Goal: Task Accomplishment & Management: Use online tool/utility

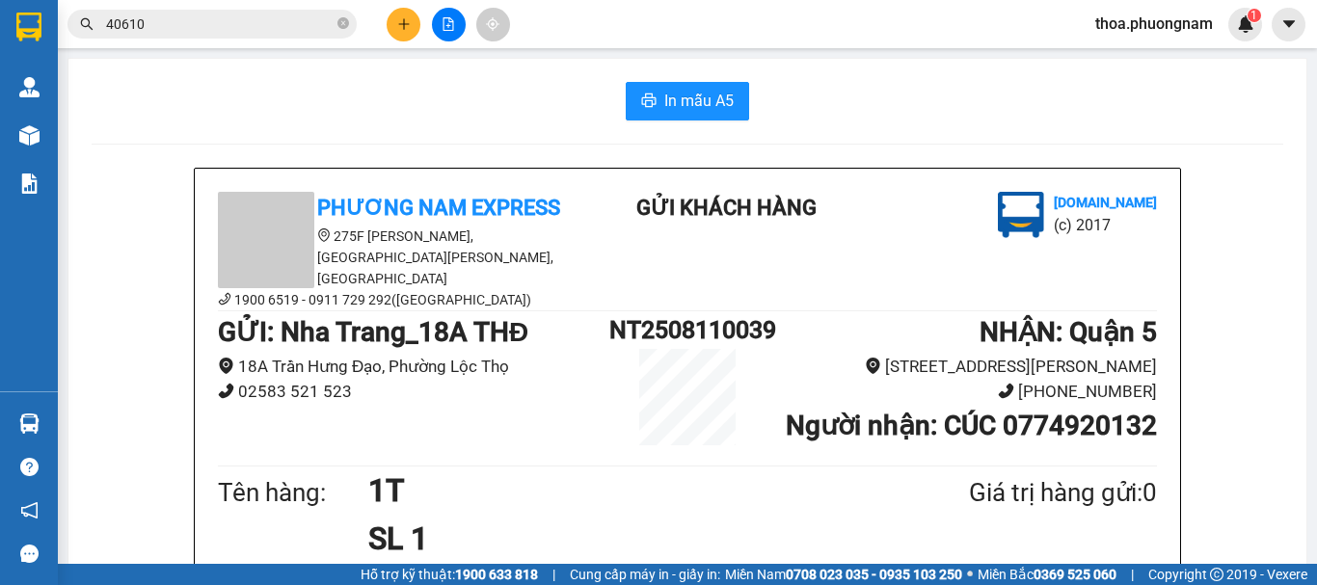
scroll to position [93, 0]
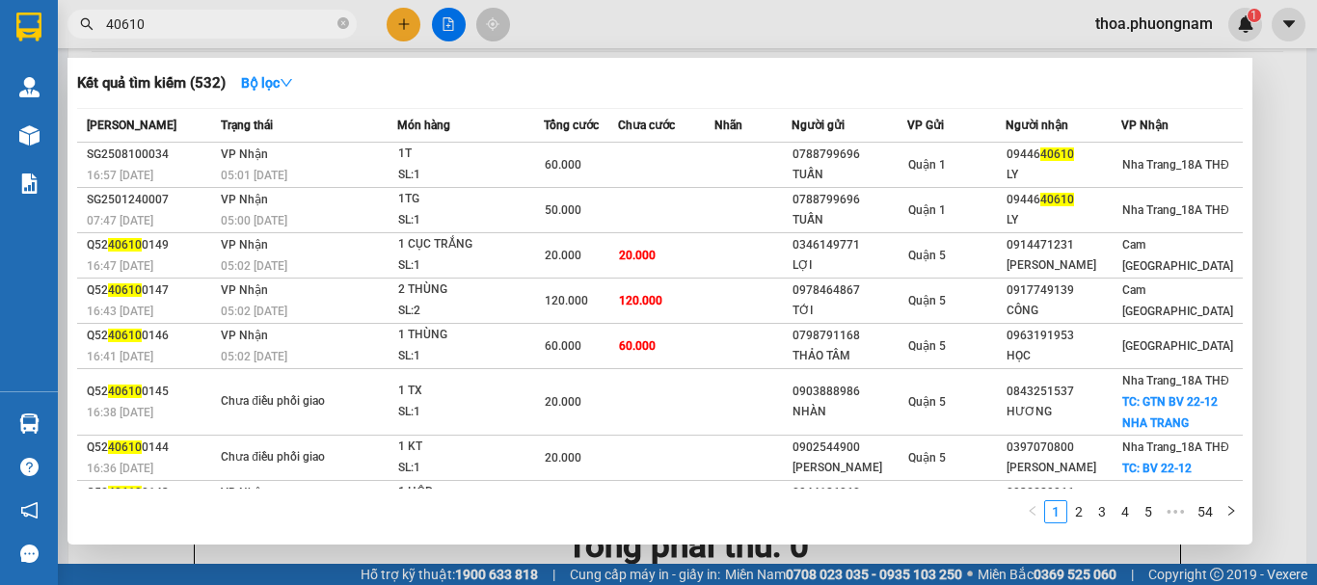
drag, startPoint x: 0, startPoint y: 0, endPoint x: 730, endPoint y: 71, distance: 733.1
click at [343, 25] on icon "close-circle" at bounding box center [343, 23] width 12 height 12
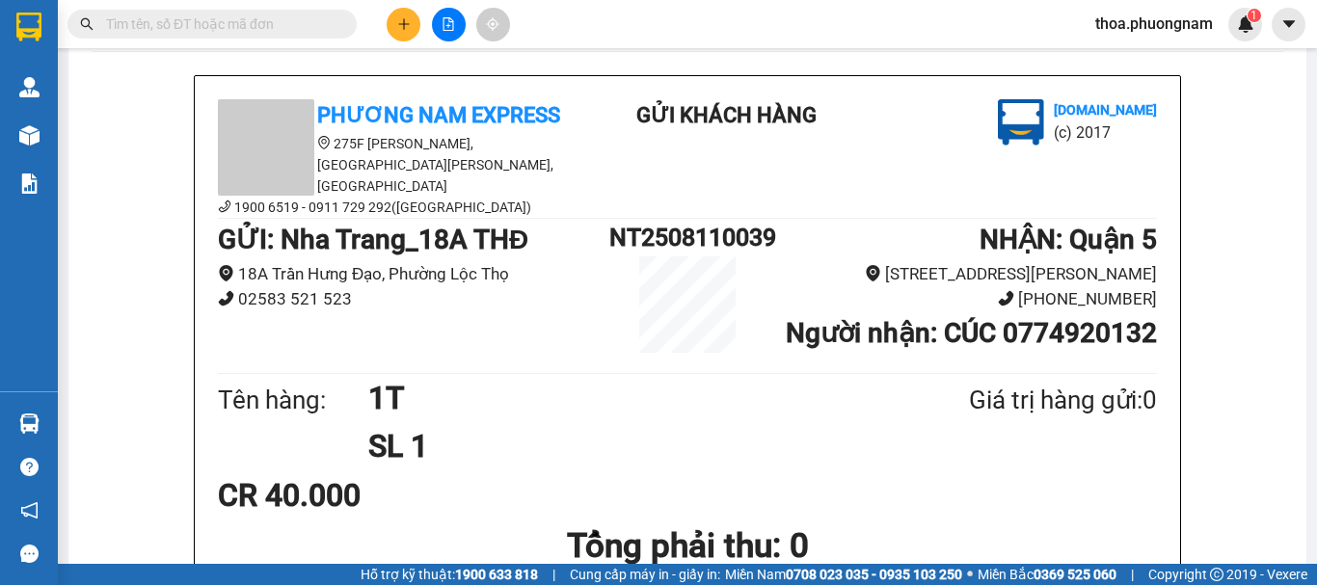
type input "0"
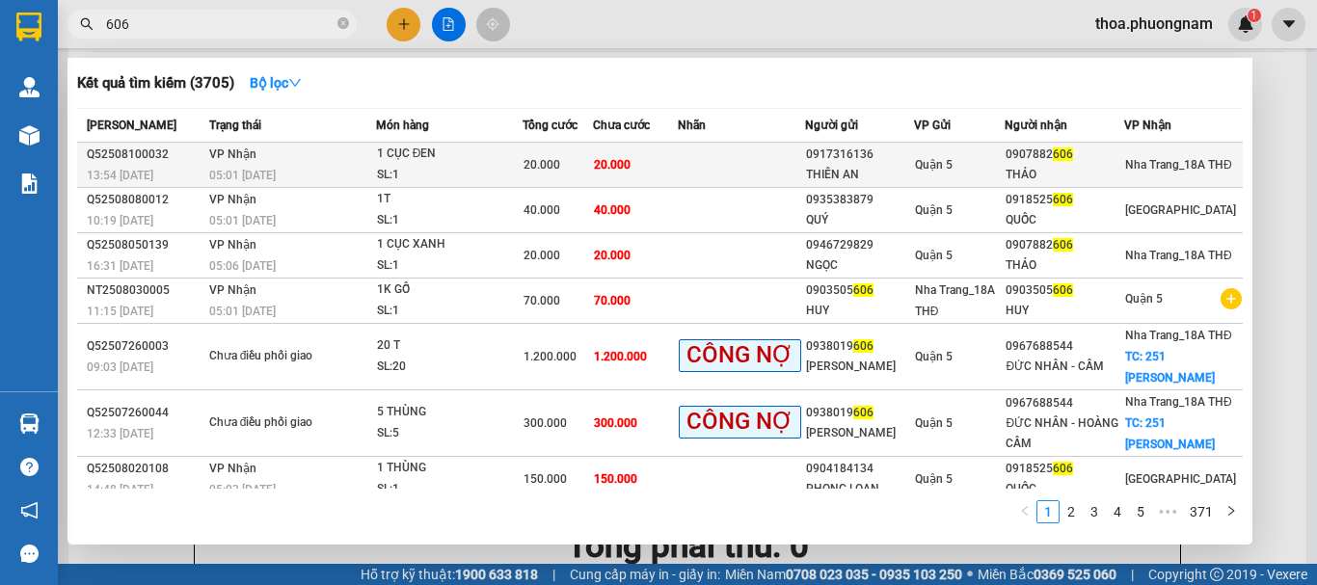
type input "606"
click at [697, 158] on td at bounding box center [741, 165] width 127 height 45
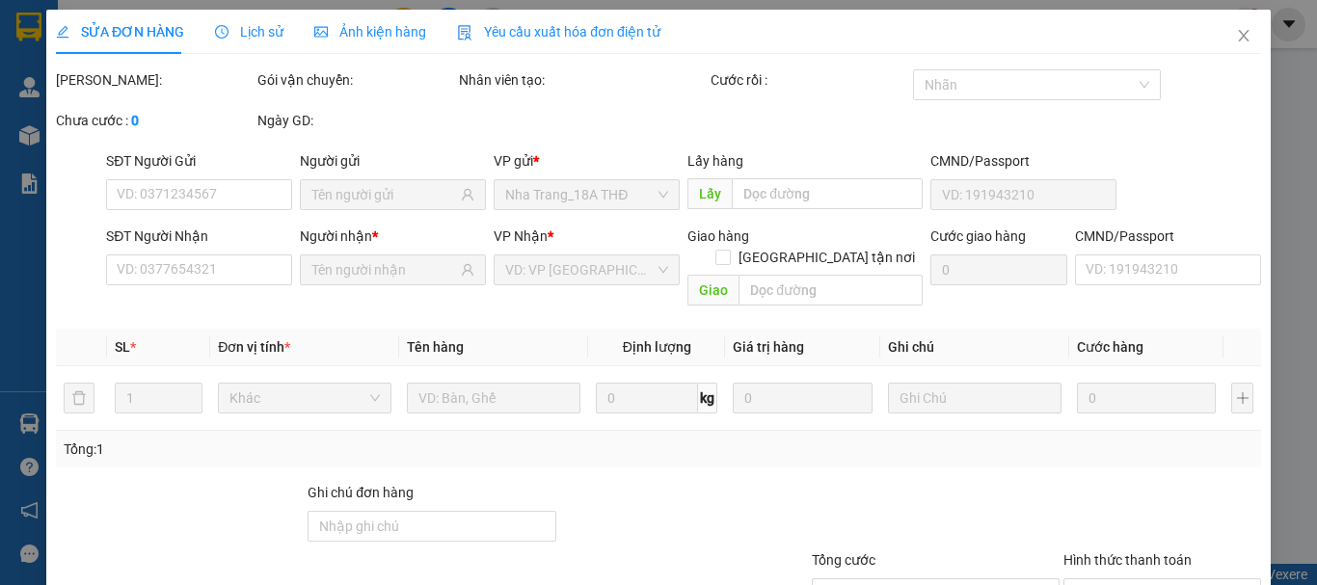
type input "0917316136"
type input "THIÊN AN"
type input "0907882606"
type input "THẢO"
type input "20.000"
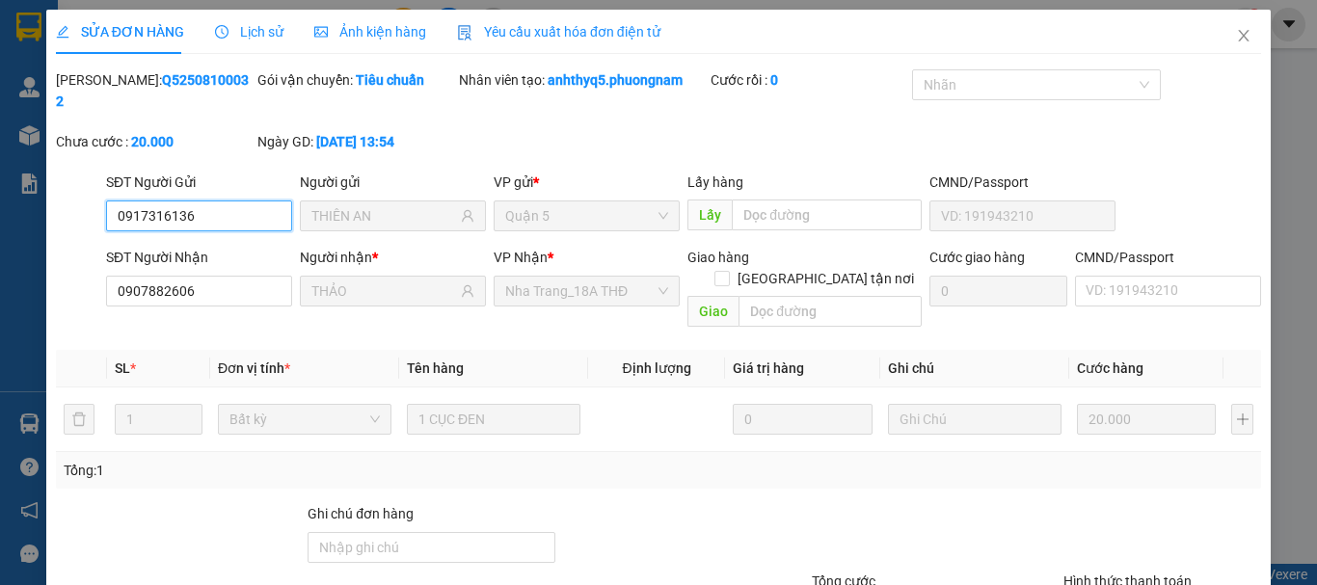
scroll to position [132, 0]
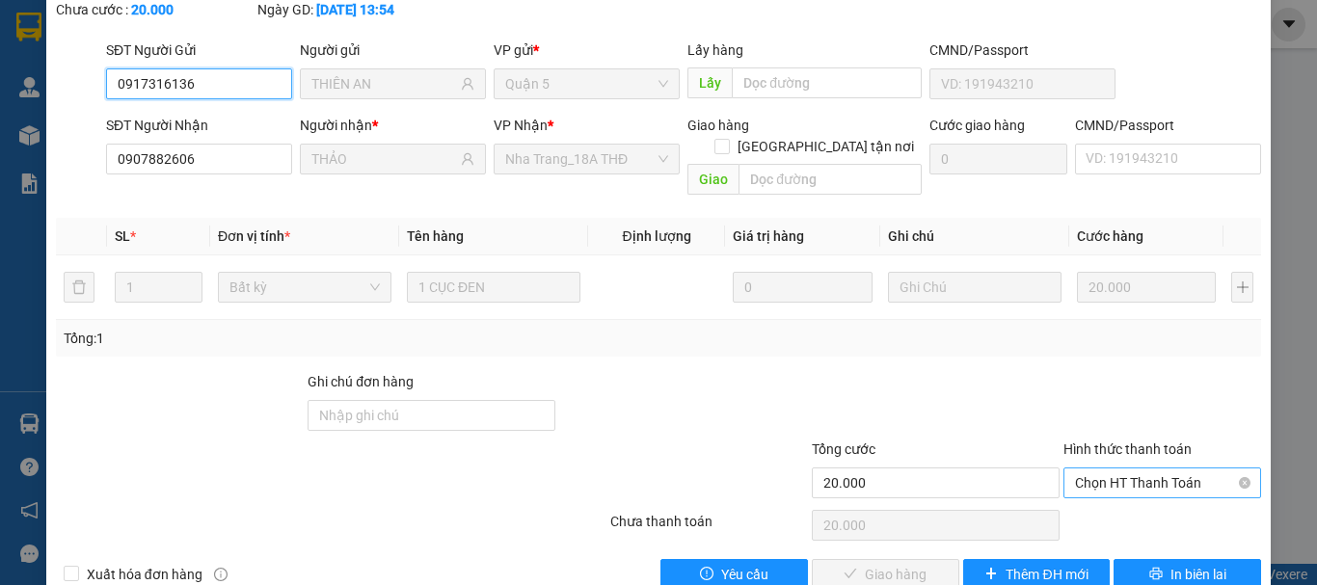
click at [1078, 468] on span "Chọn HT Thanh Toán" at bounding box center [1162, 482] width 174 height 29
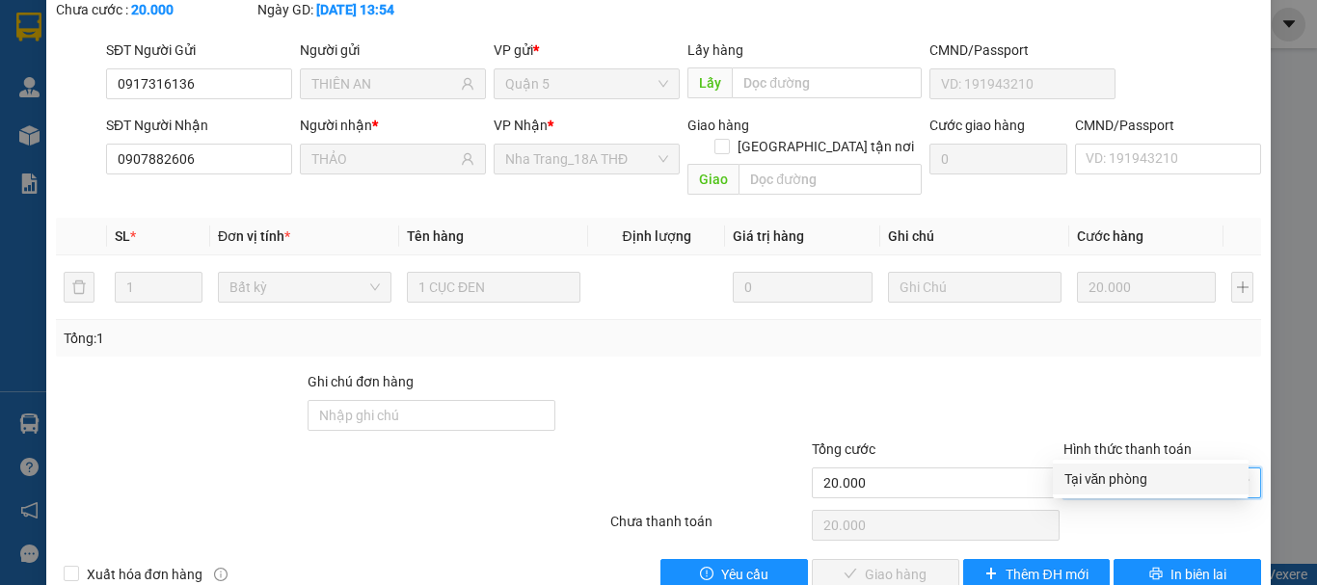
click at [1089, 473] on div "Tại văn phòng" at bounding box center [1150, 478] width 173 height 21
type input "0"
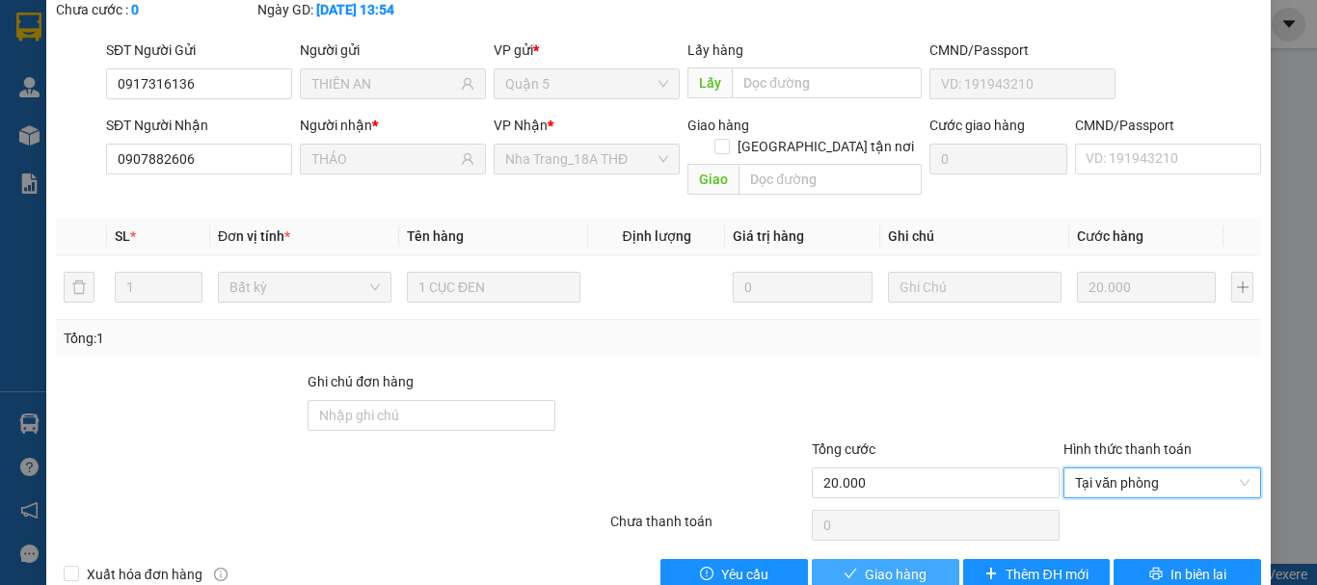
click at [898, 564] on span "Giao hàng" at bounding box center [896, 574] width 62 height 21
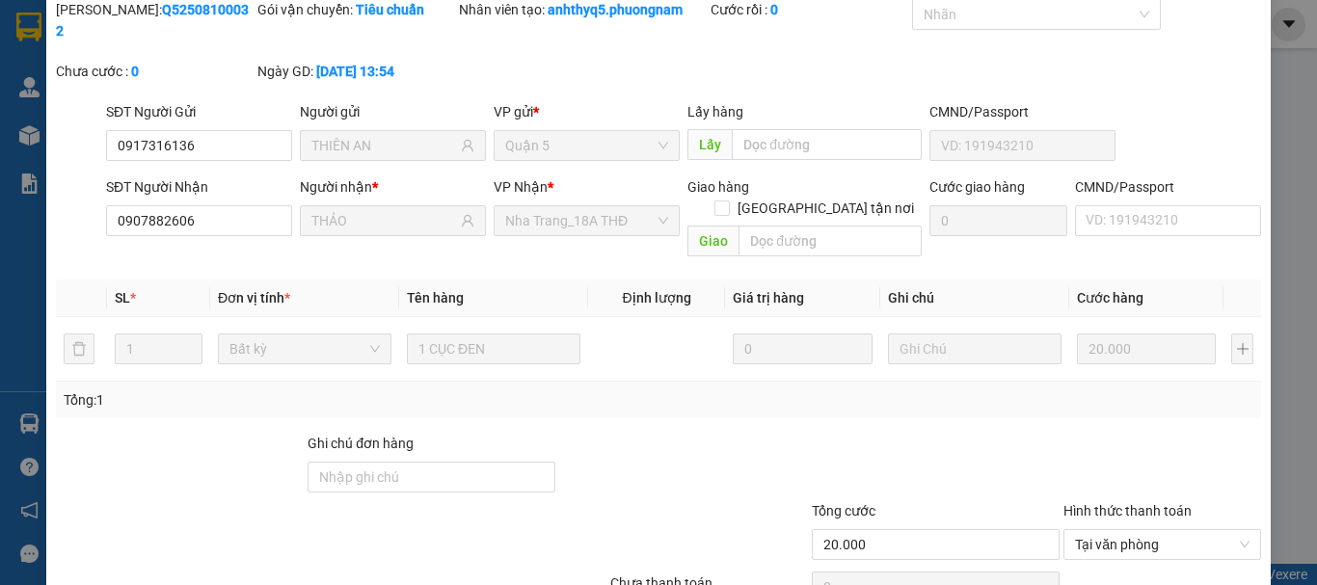
scroll to position [0, 0]
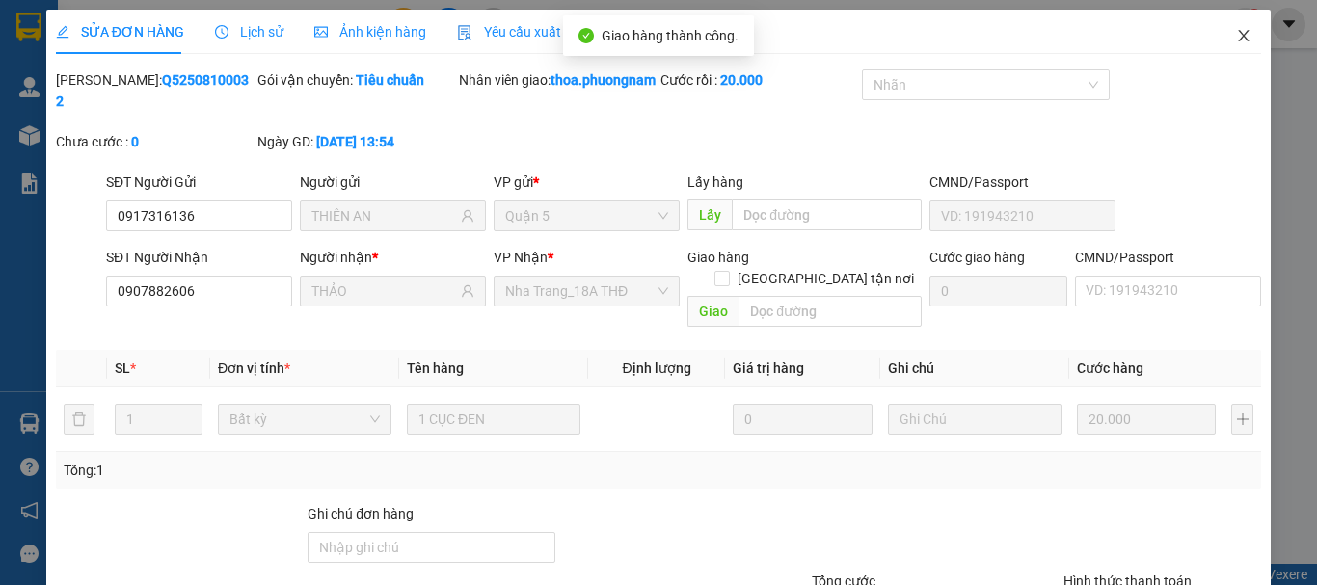
click at [1218, 38] on span "Close" at bounding box center [1243, 37] width 54 height 54
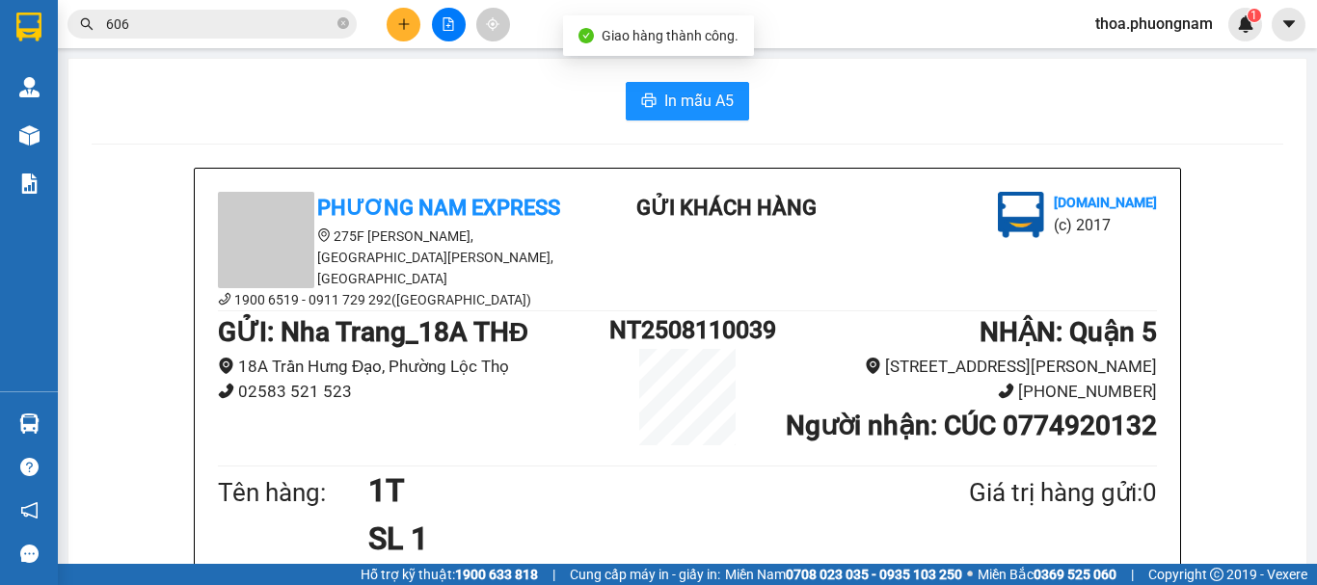
click at [268, 8] on div "Kết quả tìm kiếm ( 3705 ) Bộ lọc Mã ĐH Trạng thái Món hàng Tổng cước Chưa cước …" at bounding box center [188, 25] width 376 height 34
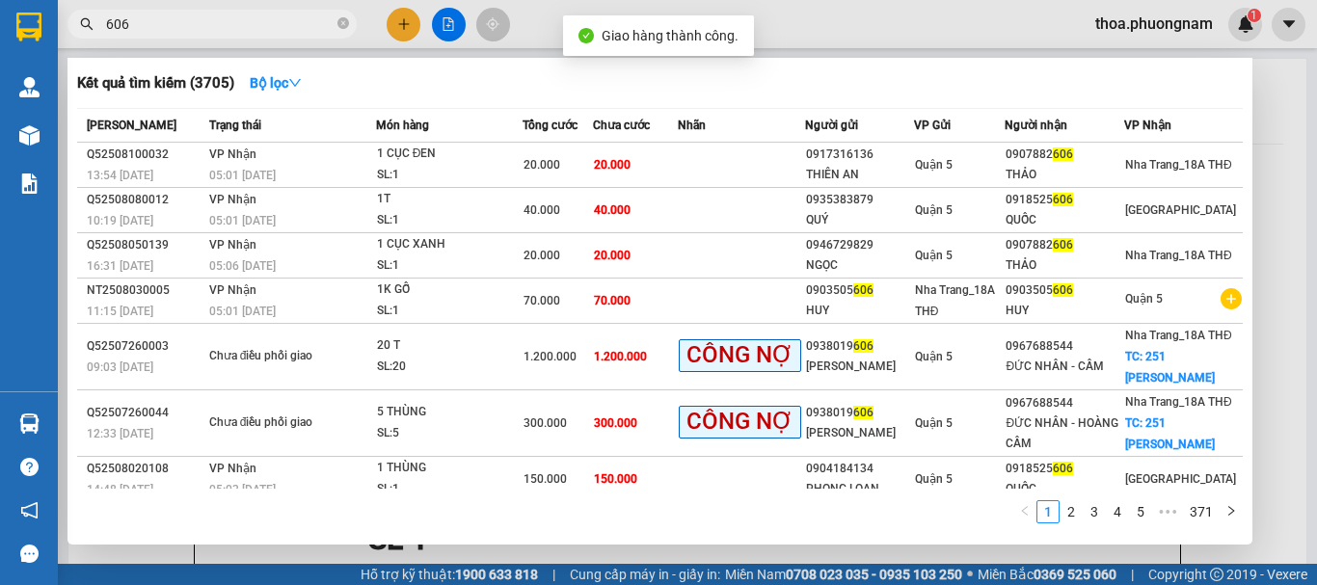
click at [275, 29] on input "606" at bounding box center [219, 23] width 227 height 21
click at [342, 27] on icon "close-circle" at bounding box center [343, 23] width 12 height 12
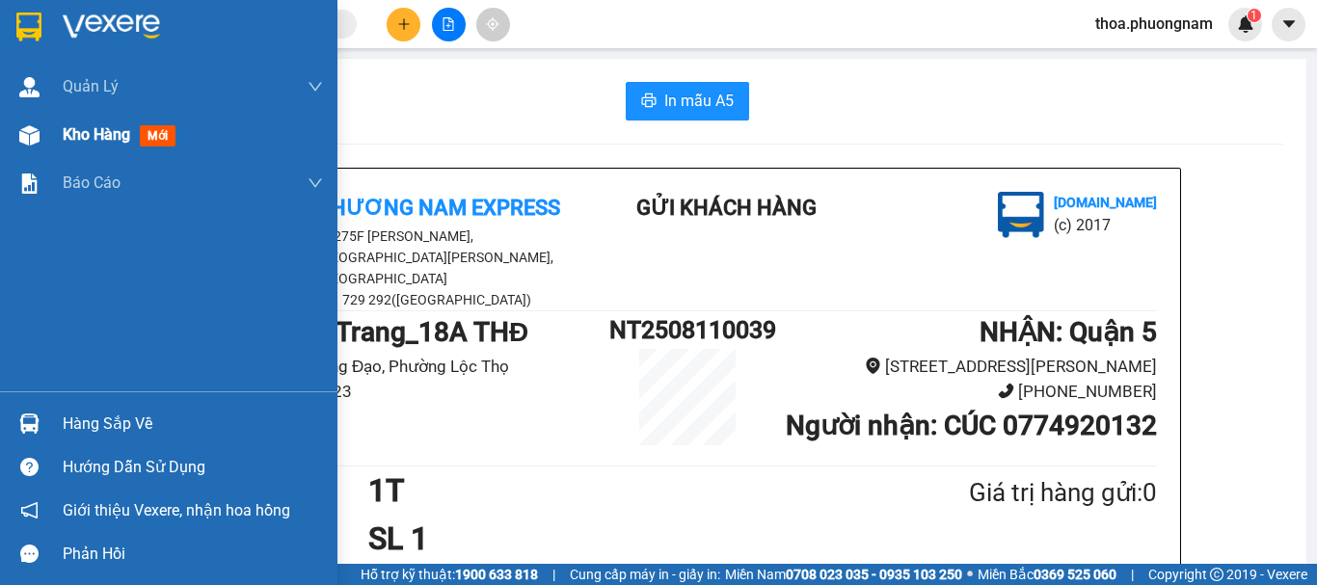
click at [175, 138] on span "mới" at bounding box center [158, 135] width 36 height 21
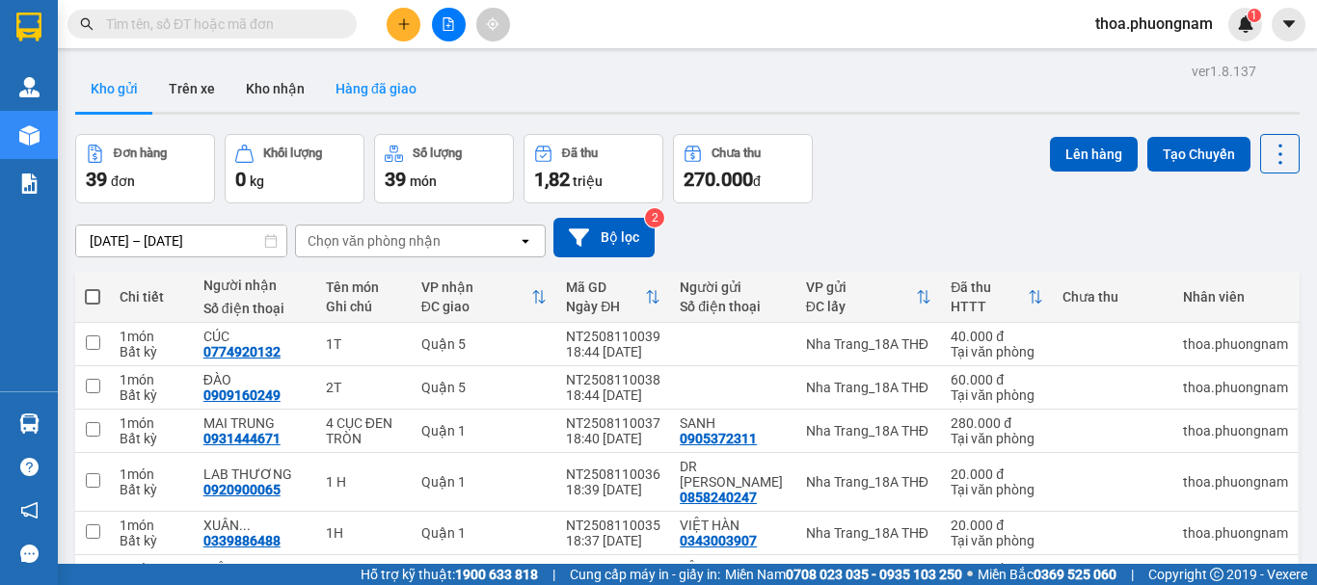
click at [382, 95] on button "Hàng đã giao" at bounding box center [376, 89] width 112 height 46
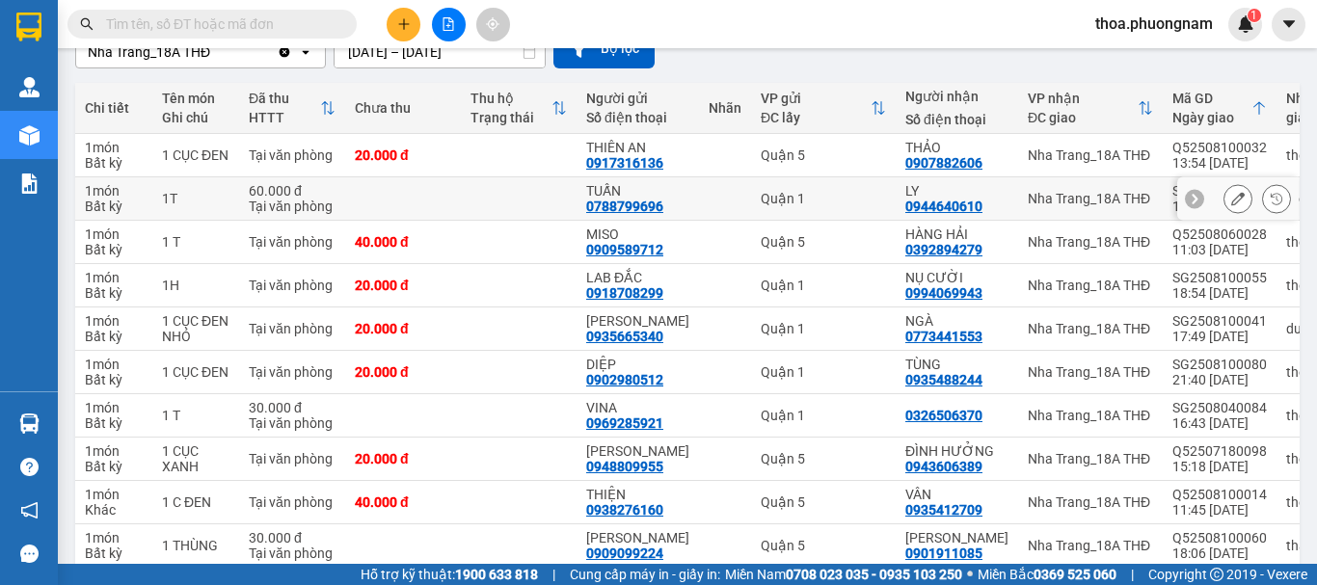
scroll to position [279, 0]
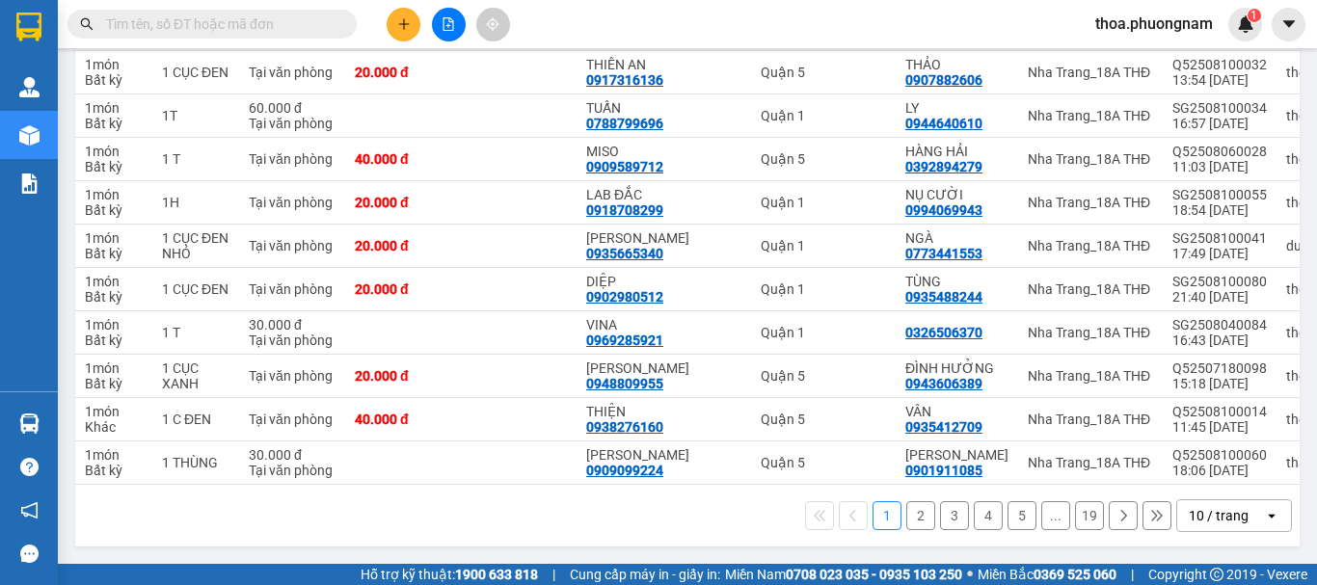
click at [1234, 504] on div "10 / trang" at bounding box center [1220, 515] width 87 height 31
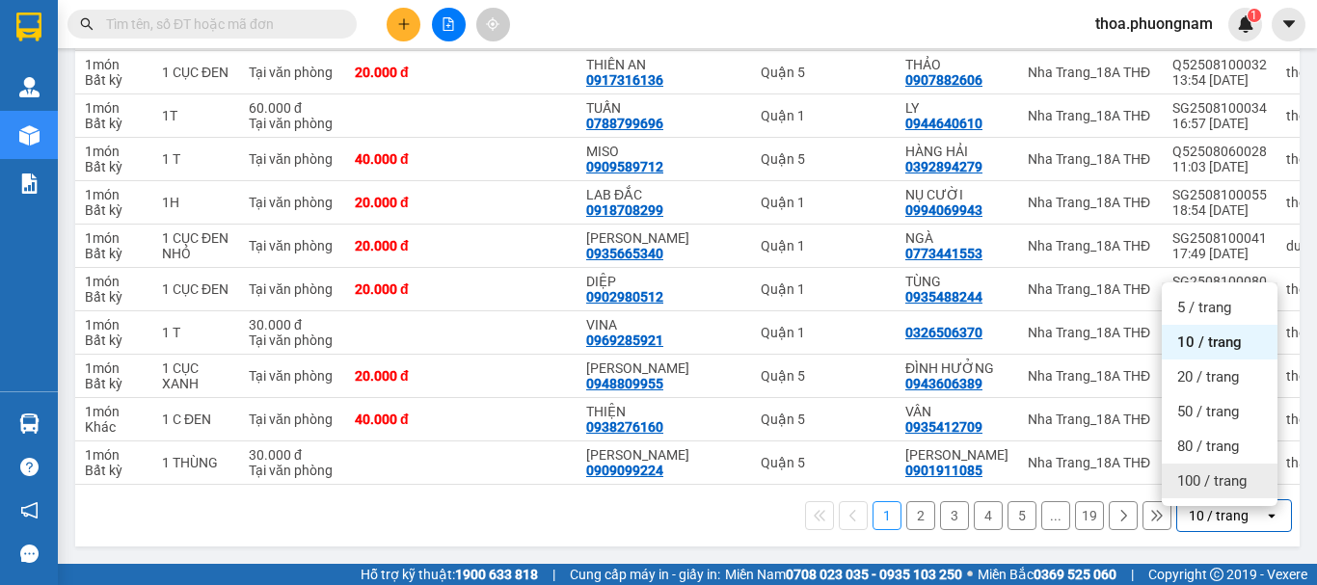
click at [1198, 471] on span "100 / trang" at bounding box center [1211, 480] width 69 height 19
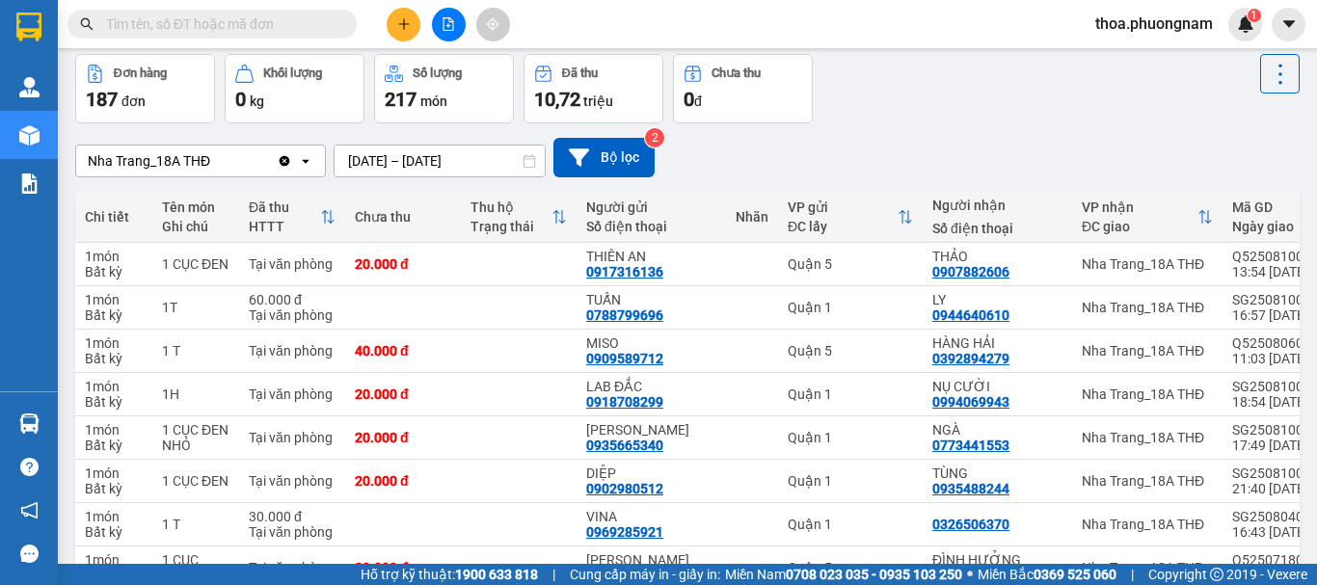
scroll to position [0, 0]
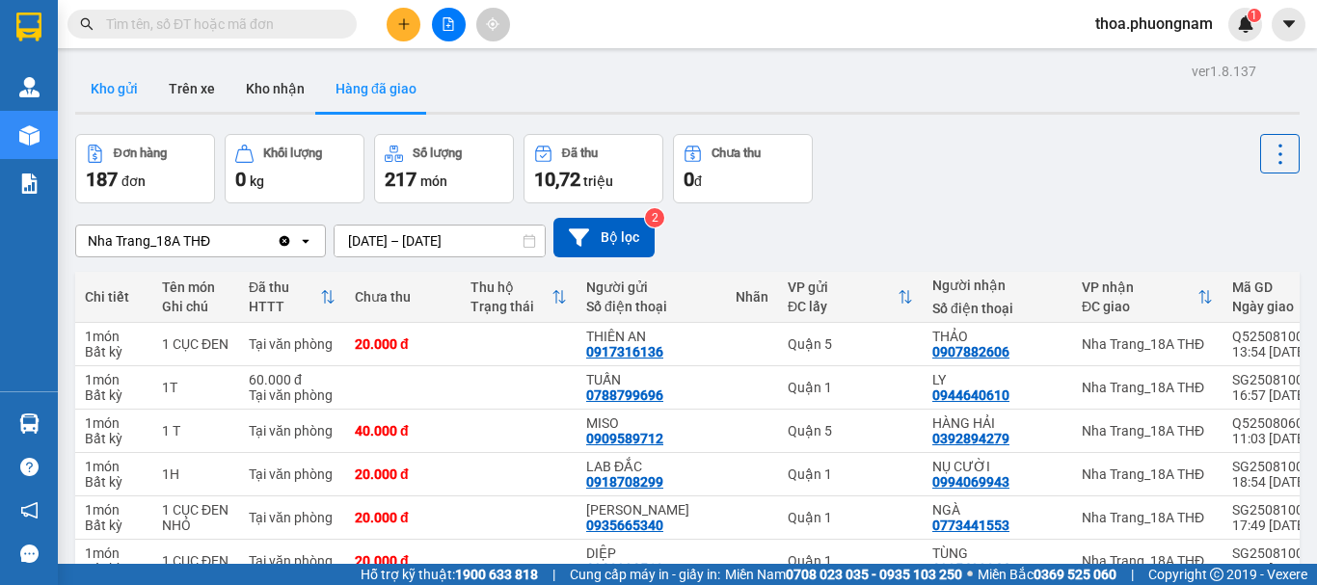
click at [118, 86] on button "Kho gửi" at bounding box center [114, 89] width 78 height 46
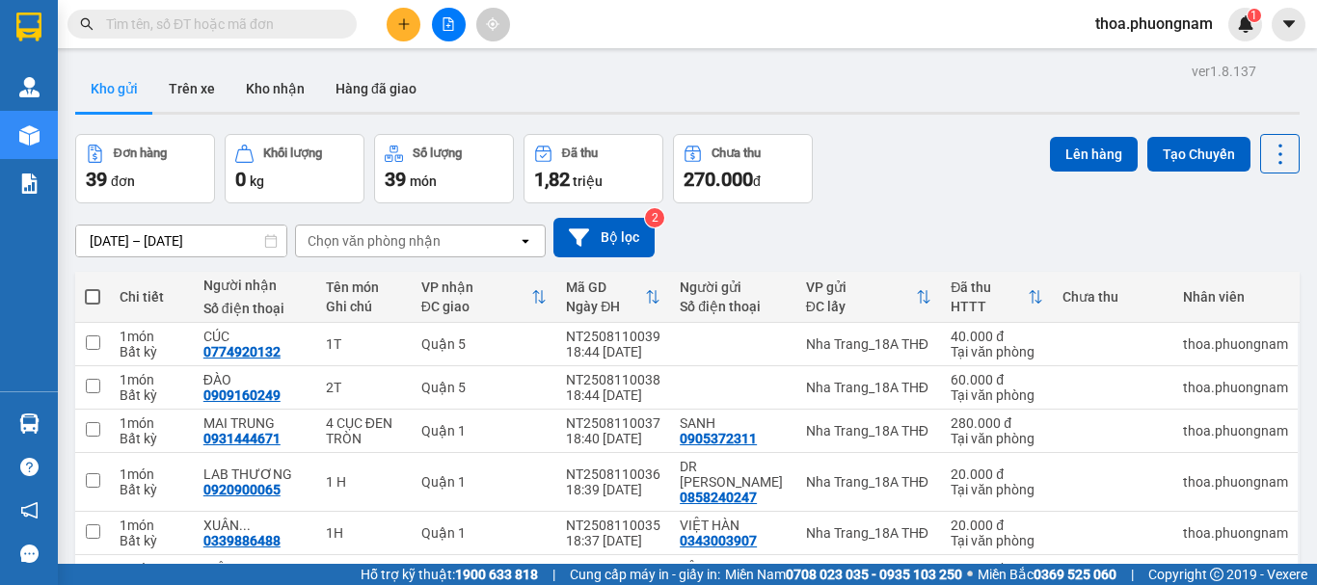
click at [1117, 296] on div "Chưa thu" at bounding box center [1112, 296] width 101 height 15
drag, startPoint x: 245, startPoint y: 18, endPoint x: 248, endPoint y: 5, distance: 13.8
click at [245, 16] on input "text" at bounding box center [219, 23] width 227 height 21
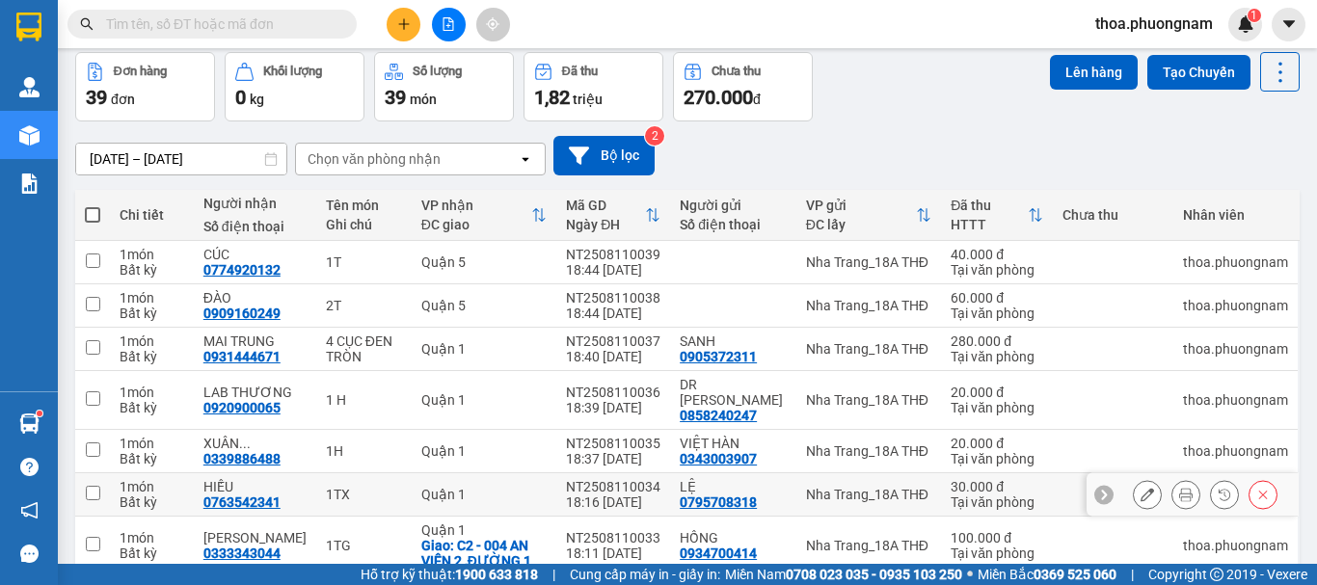
scroll to position [287, 0]
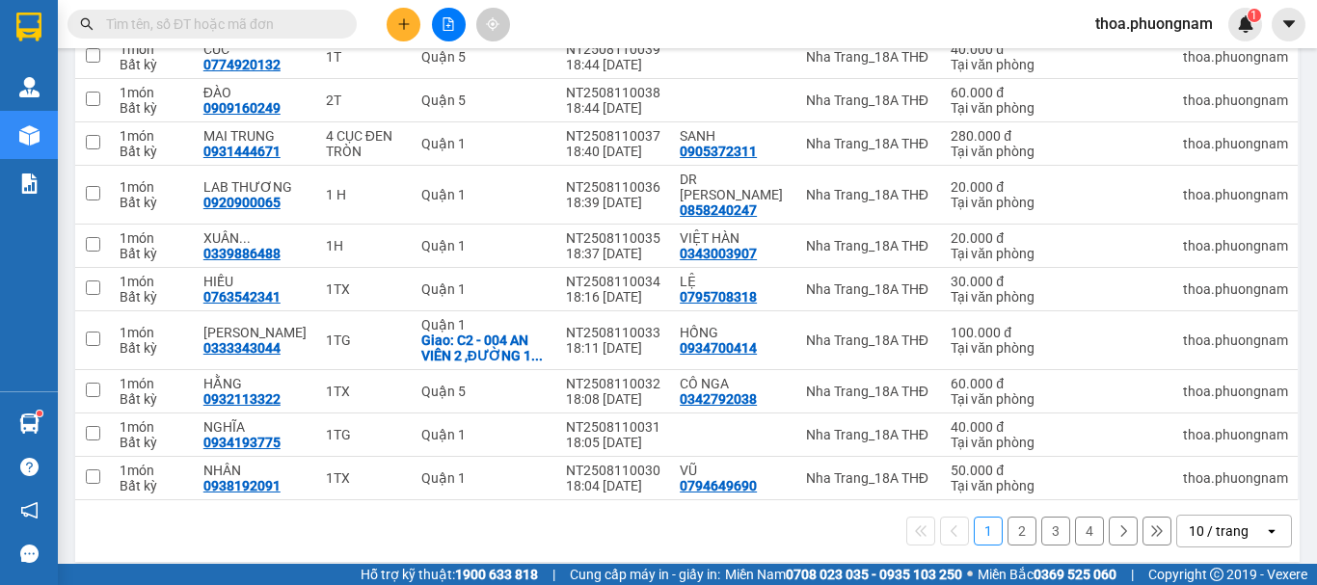
drag, startPoint x: 1160, startPoint y: 506, endPoint x: 1178, endPoint y: 516, distance: 19.8
click at [1163, 515] on div "1 2 3 4 10 / trang open" at bounding box center [687, 531] width 1209 height 33
click at [1206, 521] on div "10 / trang" at bounding box center [1218, 530] width 60 height 19
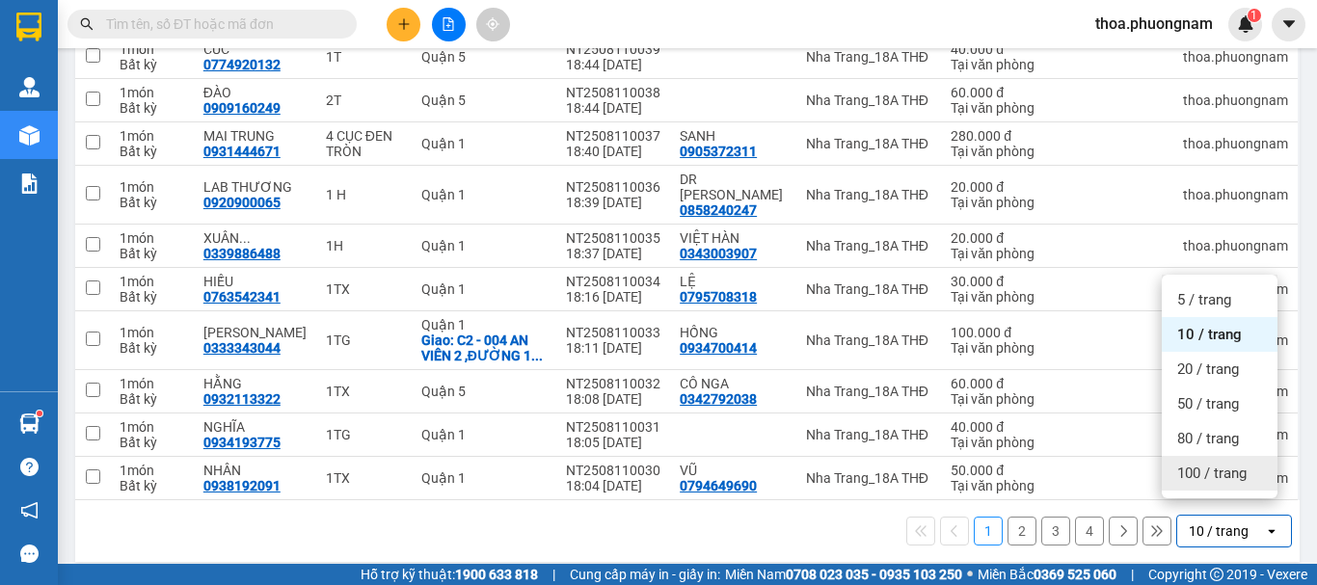
click at [1202, 484] on div "100 / trang" at bounding box center [1219, 473] width 116 height 35
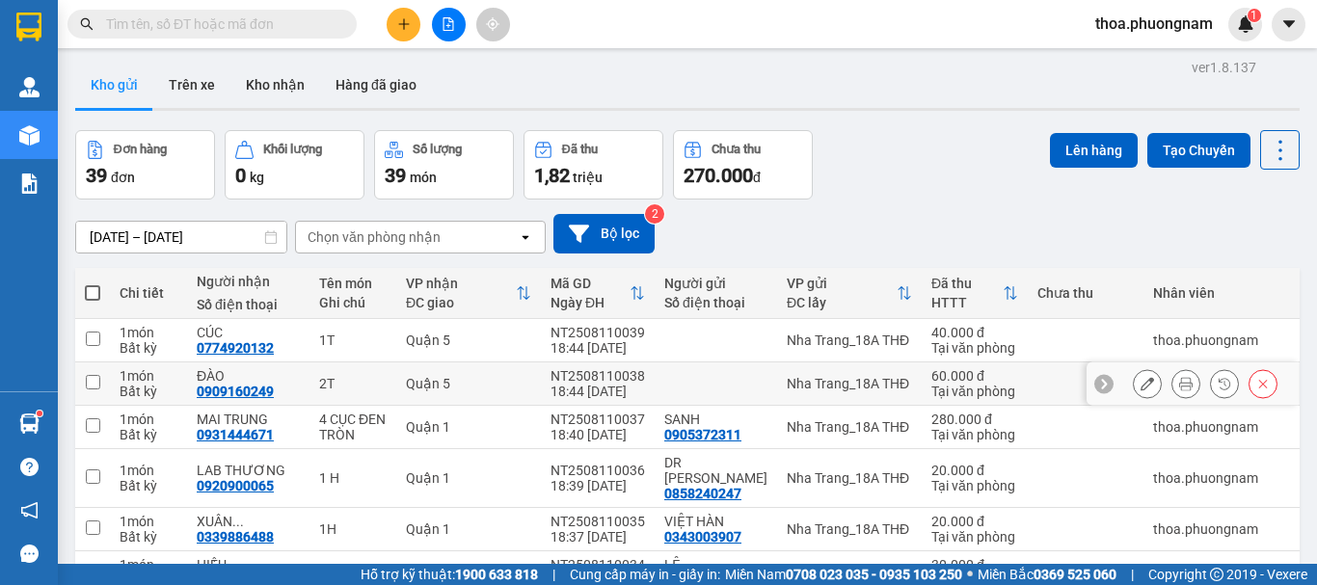
scroll to position [0, 0]
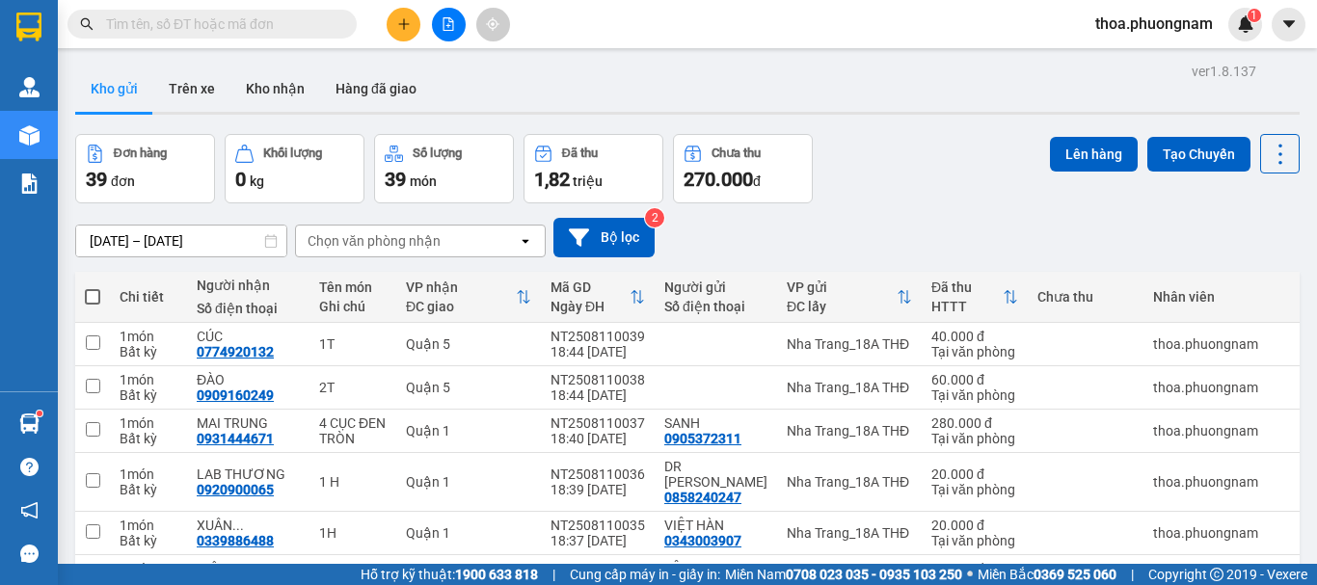
click at [94, 294] on span at bounding box center [92, 296] width 15 height 15
click at [93, 287] on input "checkbox" at bounding box center [93, 287] width 0 height 0
checkbox input "true"
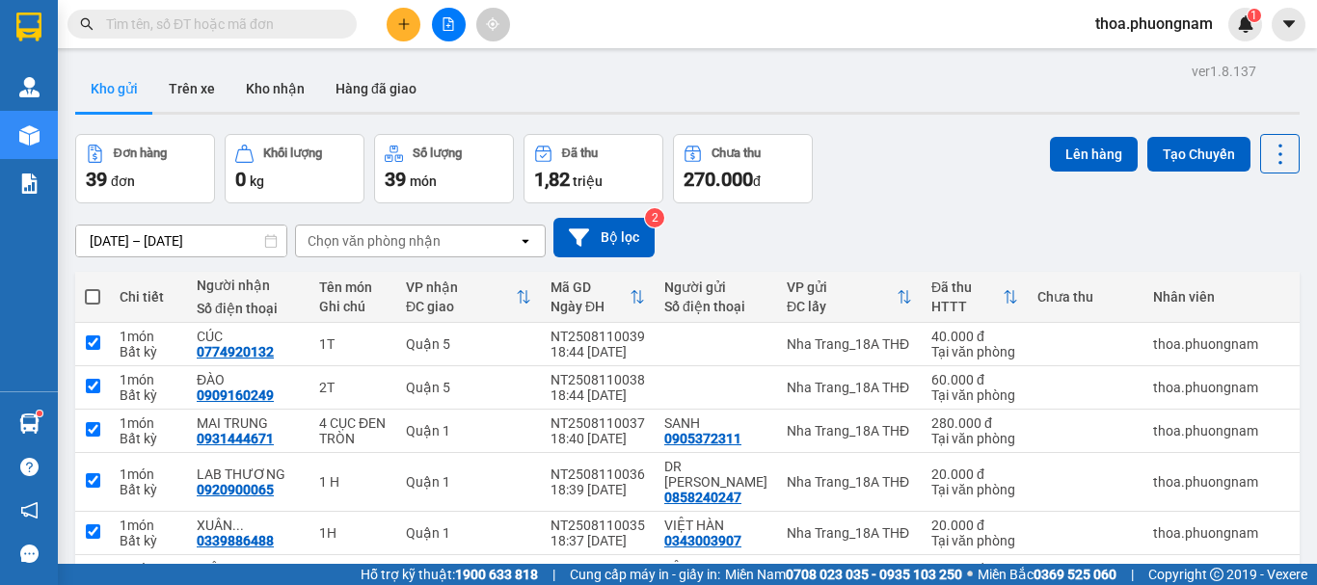
checkbox input "true"
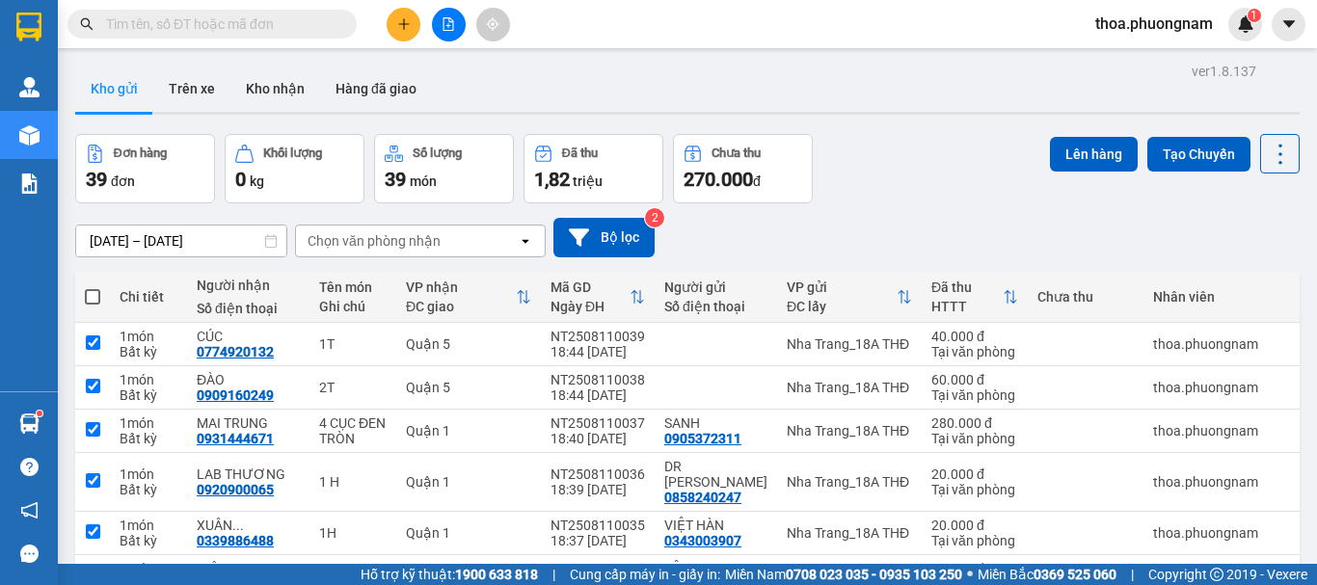
checkbox input "true"
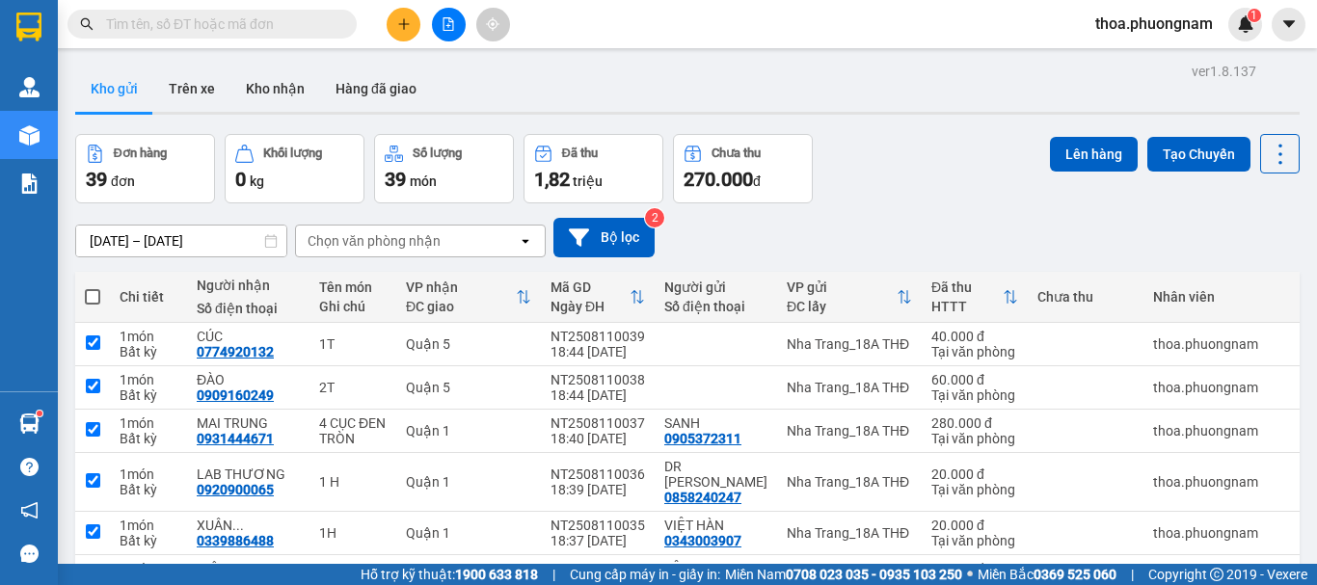
checkbox input "true"
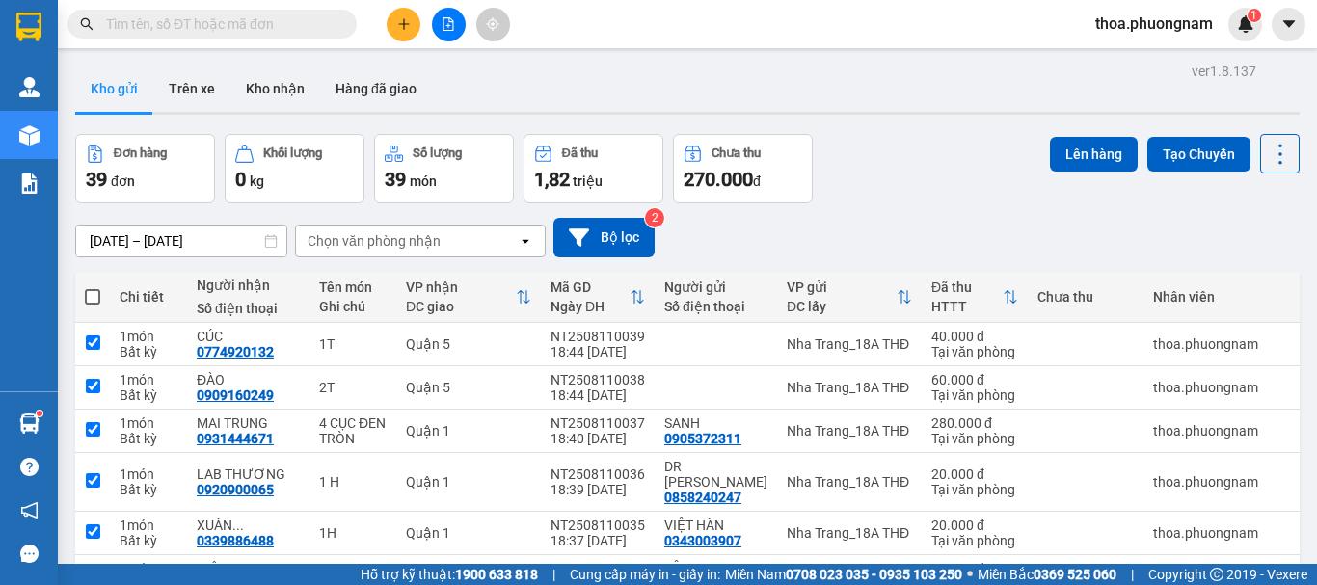
checkbox input "true"
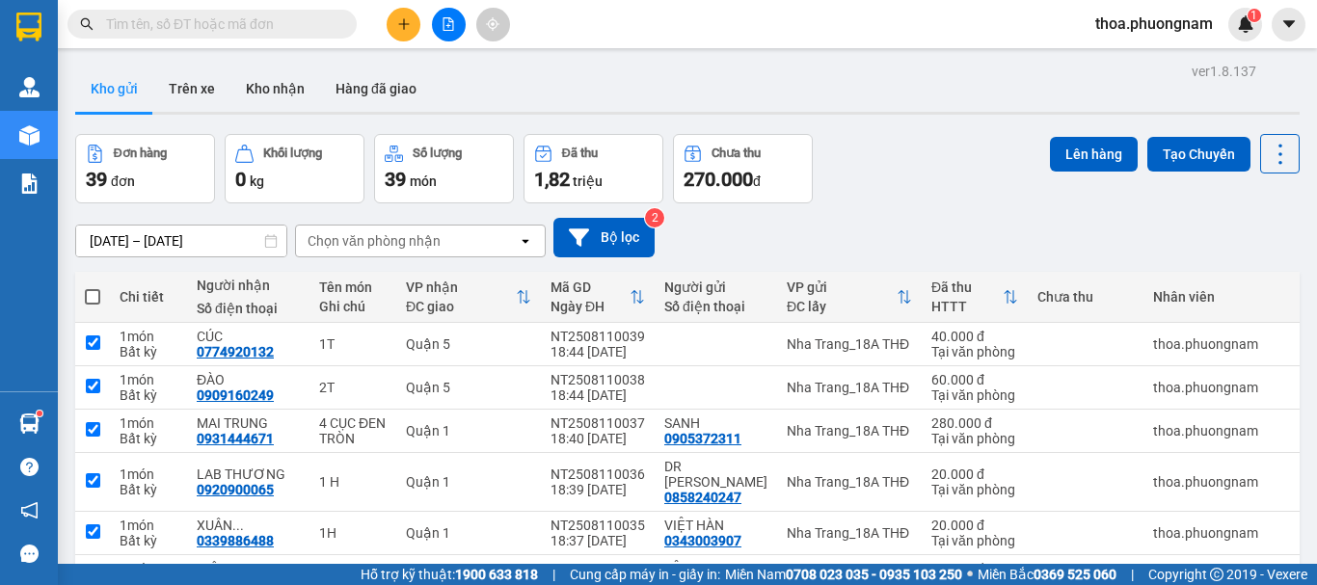
checkbox input "true"
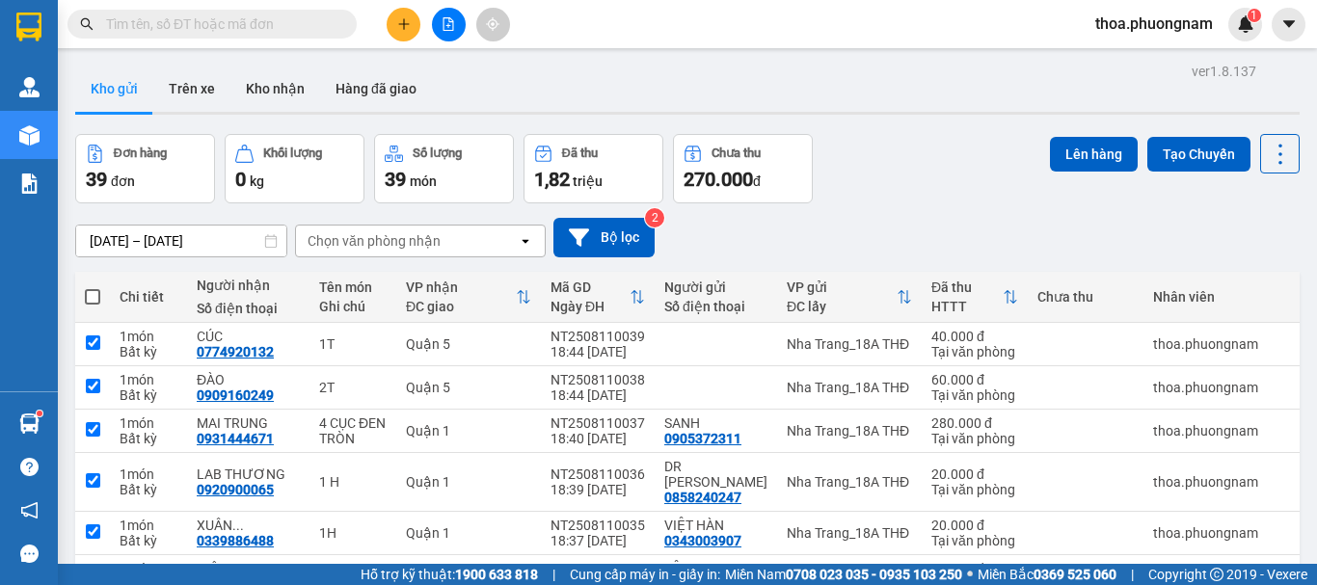
checkbox input "true"
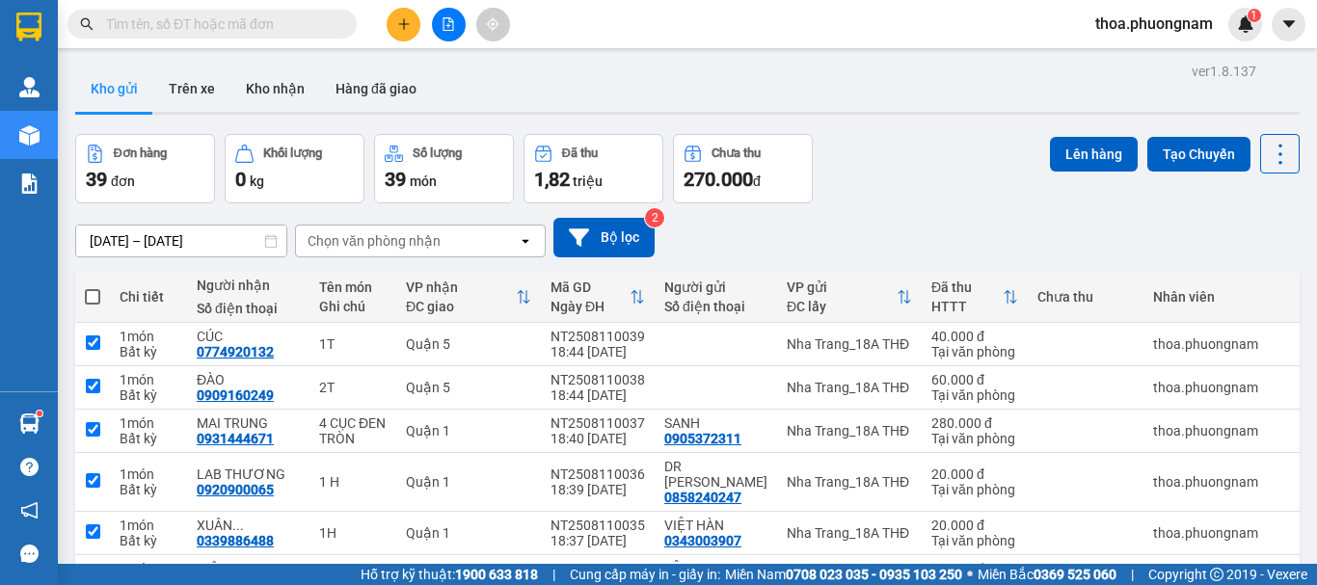
checkbox input "true"
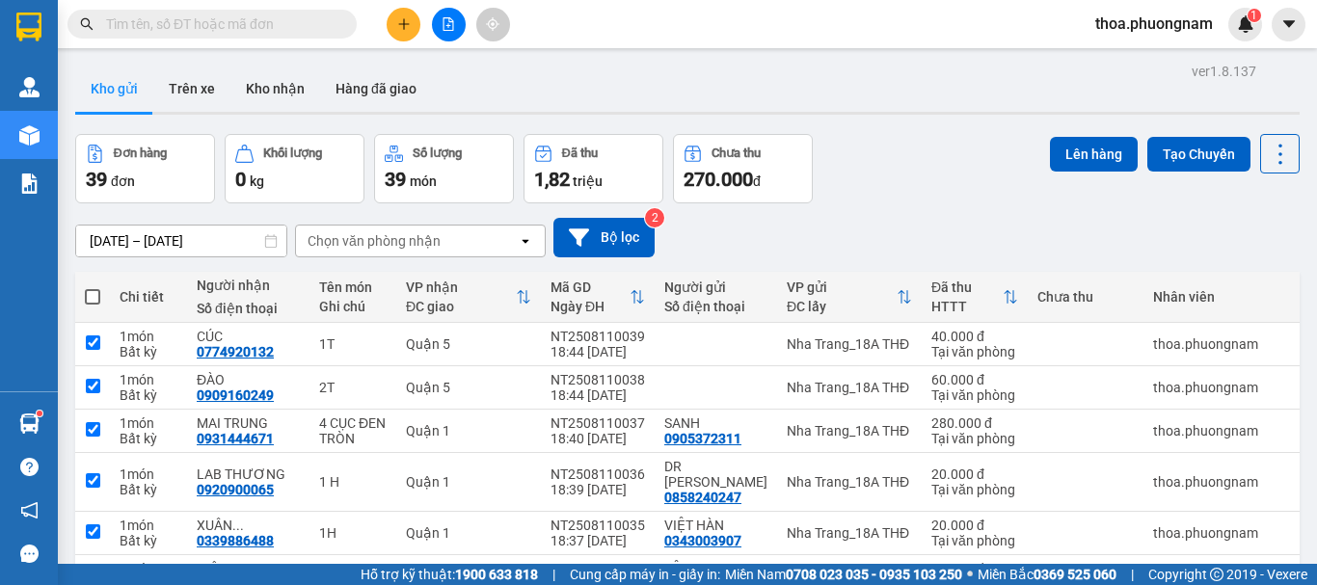
checkbox input "true"
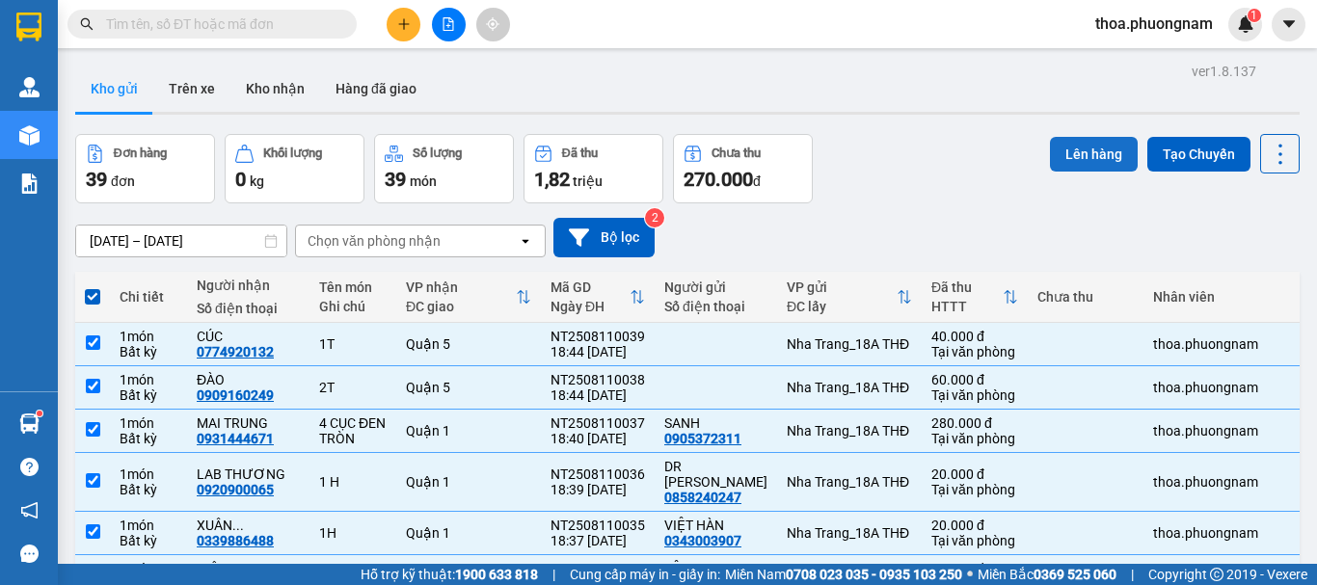
click at [1073, 160] on button "Lên hàng" at bounding box center [1094, 154] width 88 height 35
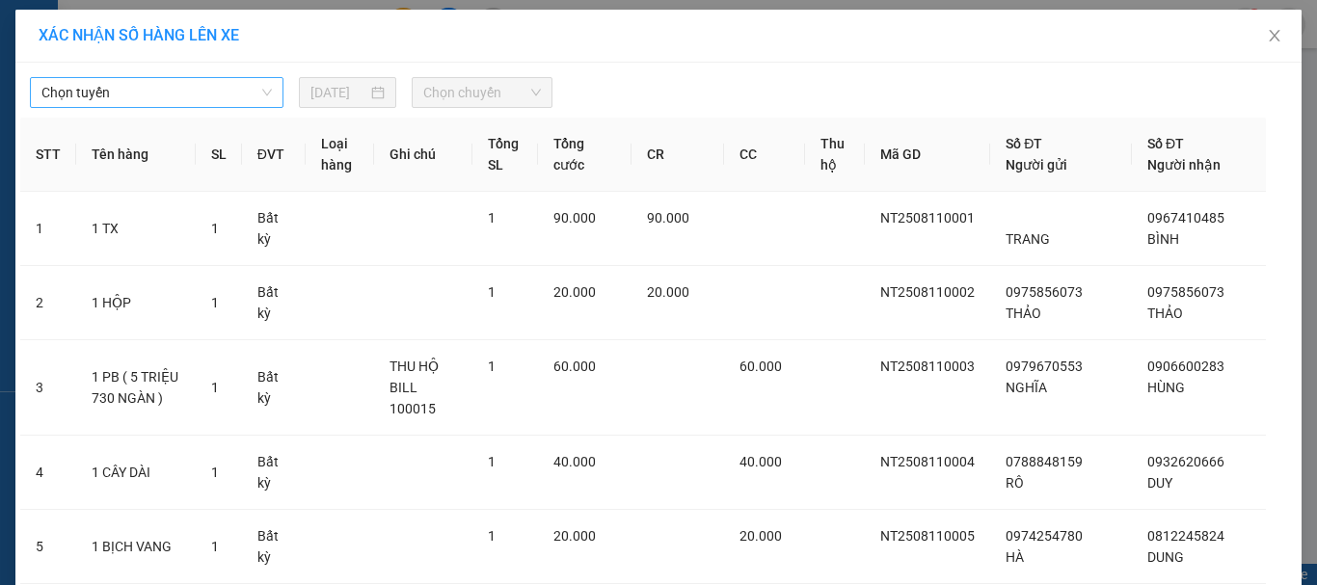
click at [177, 98] on span "Chọn tuyến" at bounding box center [156, 92] width 230 height 29
click at [163, 85] on span "Chọn tuyến" at bounding box center [156, 92] width 230 height 29
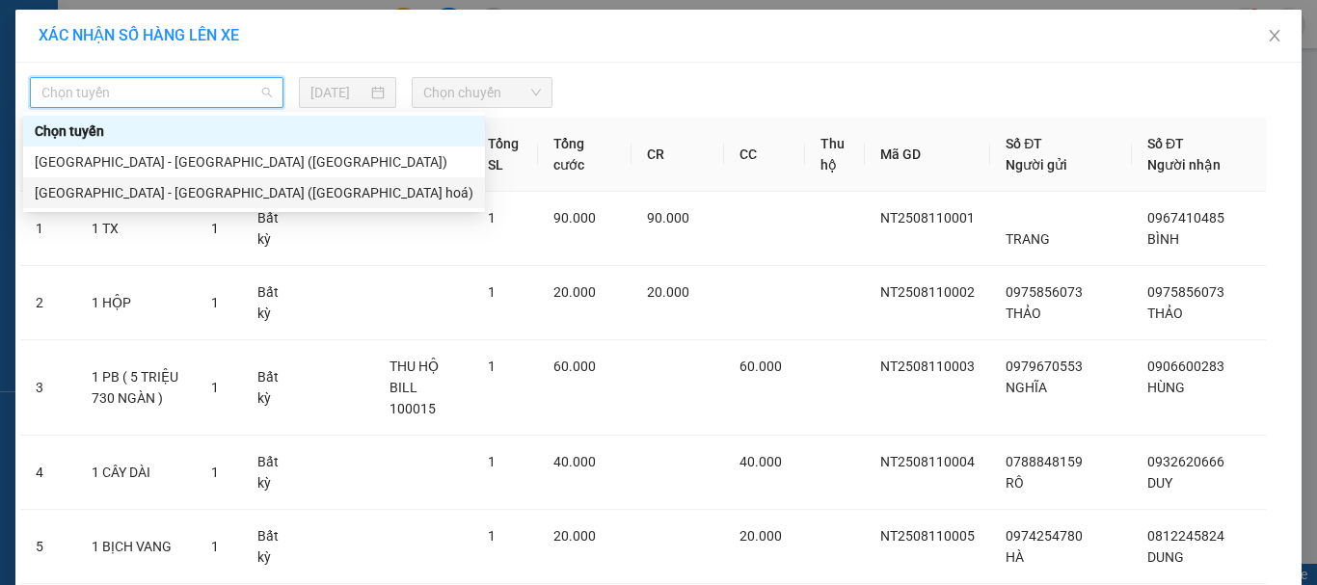
drag, startPoint x: 81, startPoint y: 193, endPoint x: 362, endPoint y: 124, distance: 289.6
click at [86, 193] on div "[GEOGRAPHIC_DATA] - [GEOGRAPHIC_DATA] ([GEOGRAPHIC_DATA] hoá)" at bounding box center [254, 192] width 439 height 21
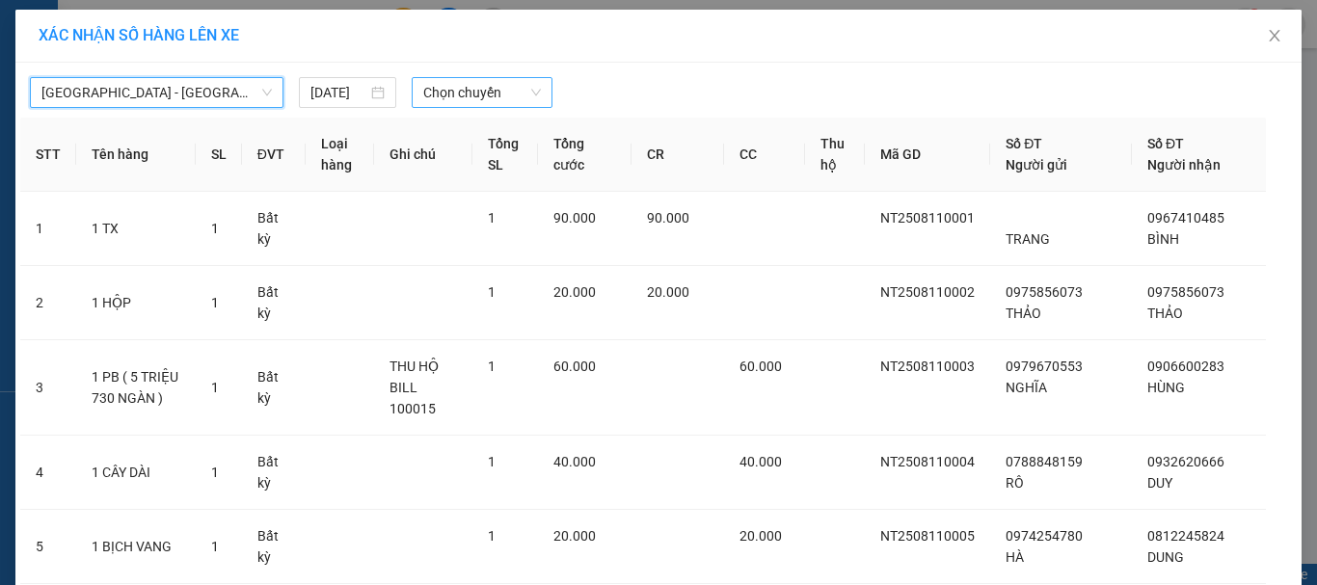
click at [493, 79] on span "Chọn chuyến" at bounding box center [482, 92] width 119 height 29
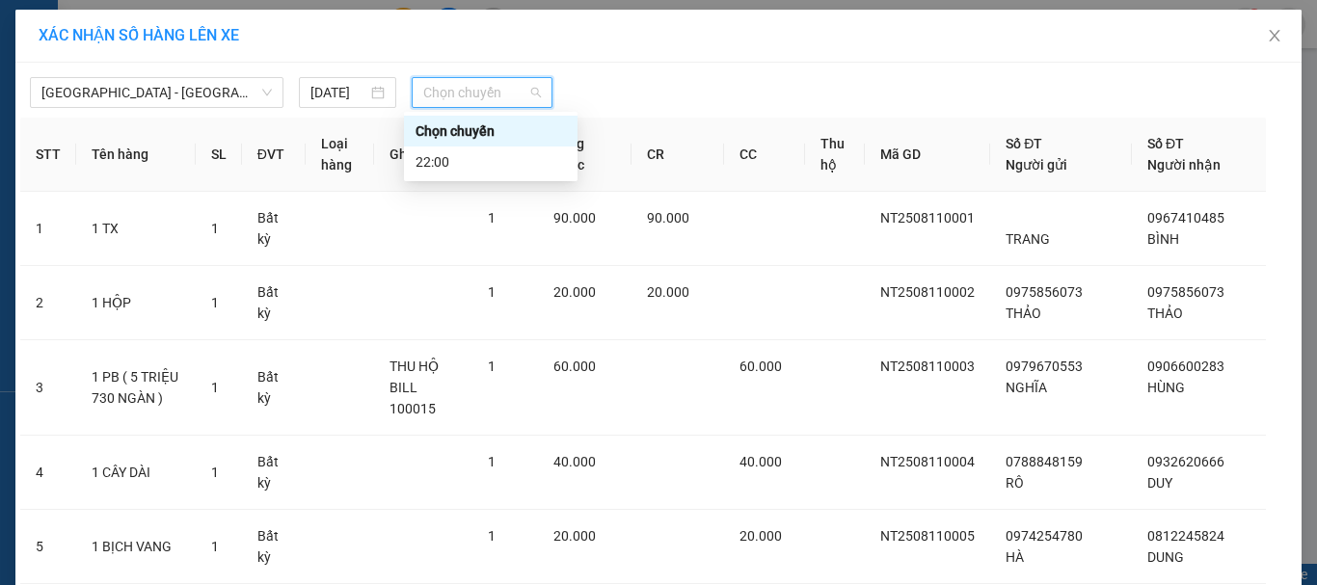
click at [422, 139] on div "Chọn chuyến" at bounding box center [490, 130] width 150 height 21
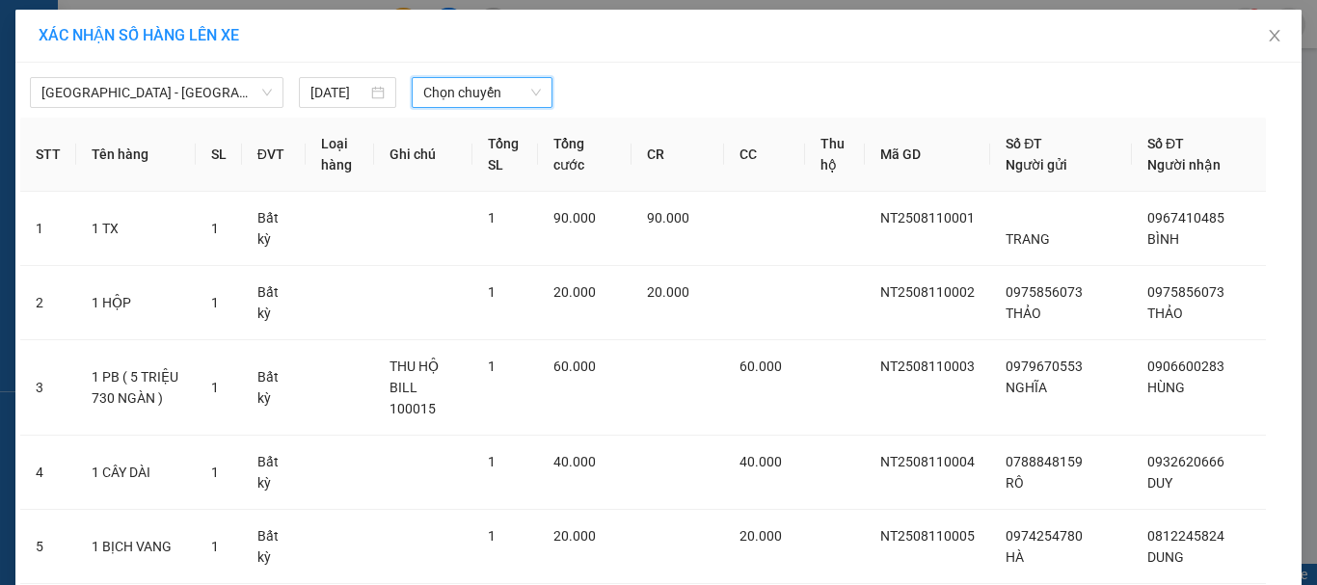
click at [449, 97] on span "Chọn chuyến" at bounding box center [482, 92] width 119 height 29
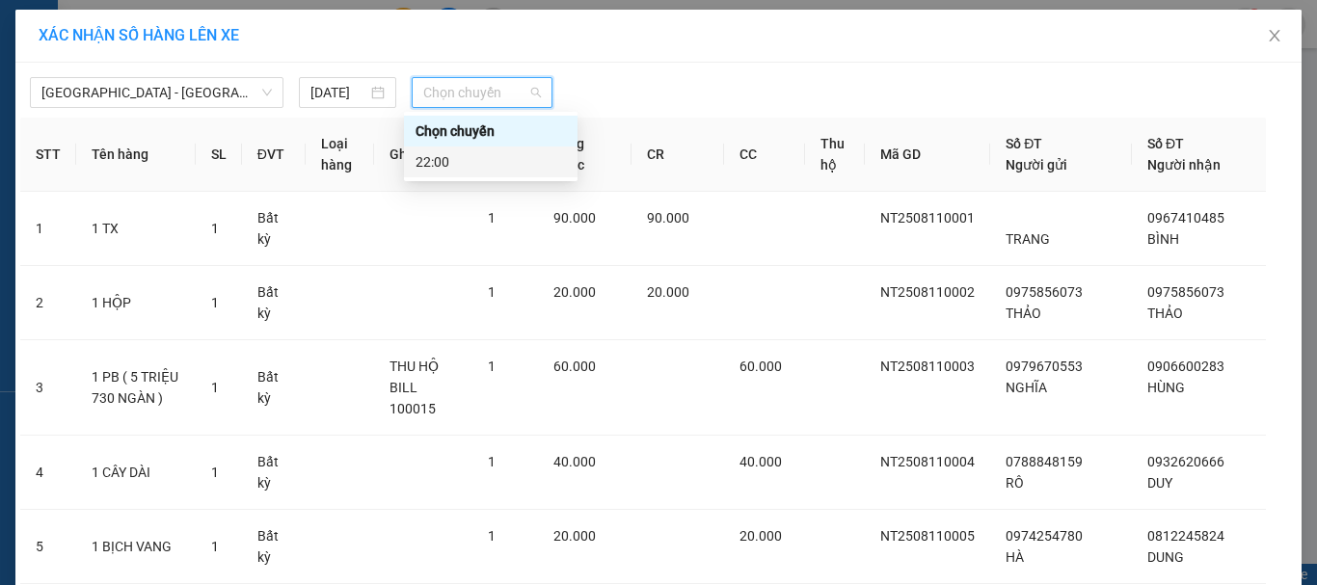
click at [425, 156] on div "22:00" at bounding box center [490, 161] width 150 height 21
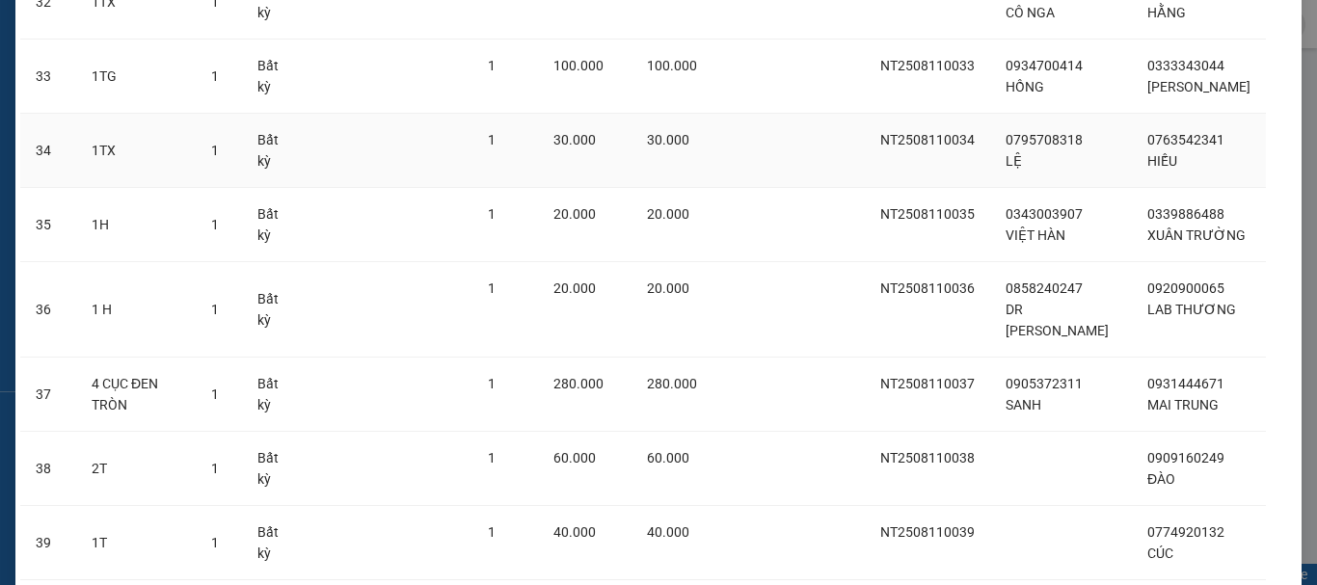
scroll to position [2717, 0]
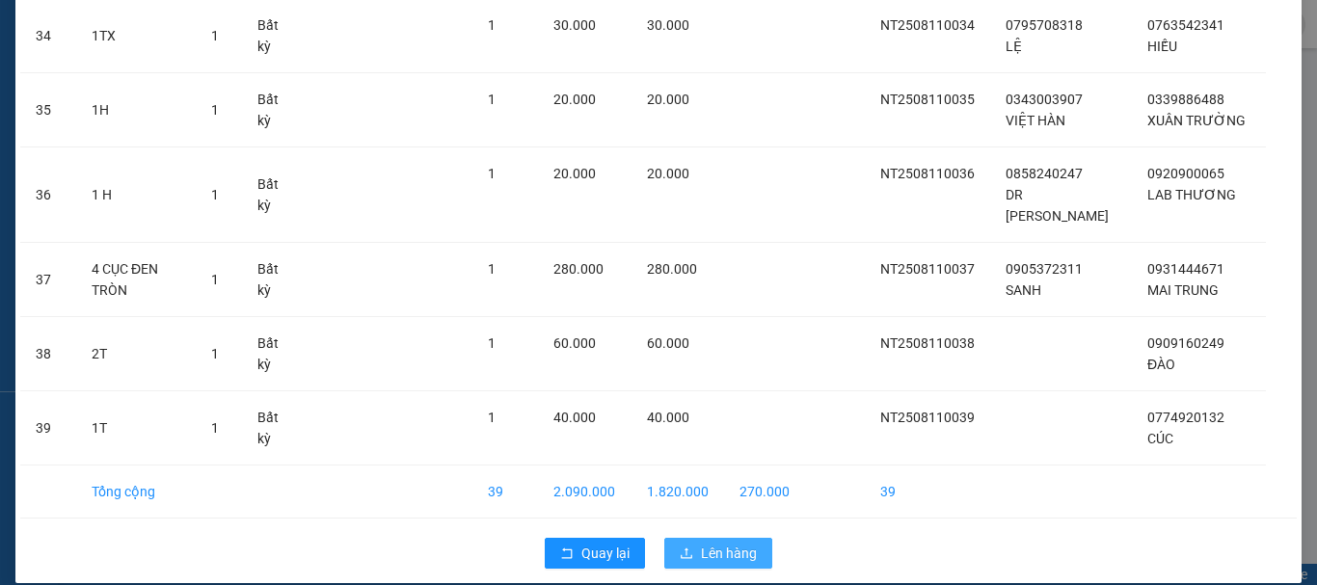
click at [705, 543] on span "Lên hàng" at bounding box center [729, 553] width 56 height 21
